Goal: Navigation & Orientation: Go to known website

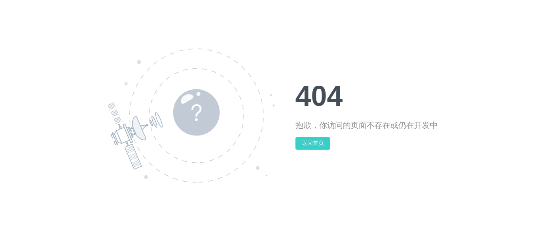
click at [309, 143] on button "返回首页" at bounding box center [312, 143] width 35 height 13
click at [349, 33] on div "404 抱歉，你访问的页面不存在或仍在开发中 返回首页" at bounding box center [272, 115] width 545 height 231
